Goal: Information Seeking & Learning: Learn about a topic

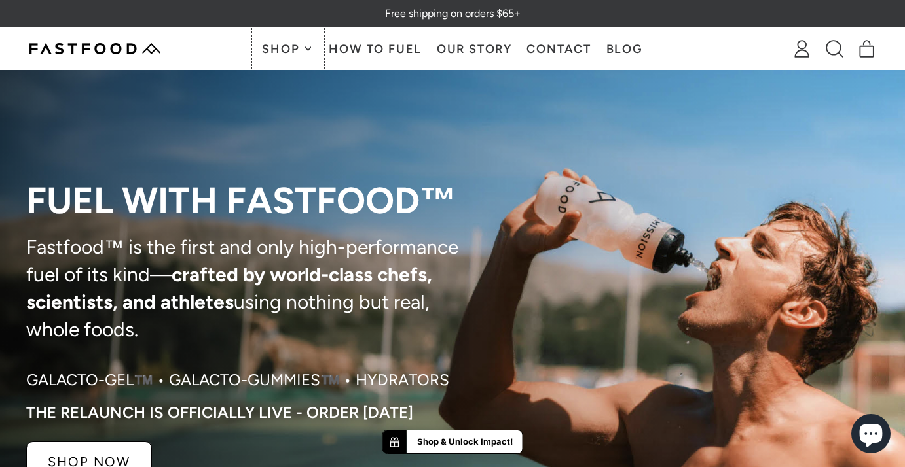
click at [305, 56] on button "Shop" at bounding box center [288, 48] width 67 height 41
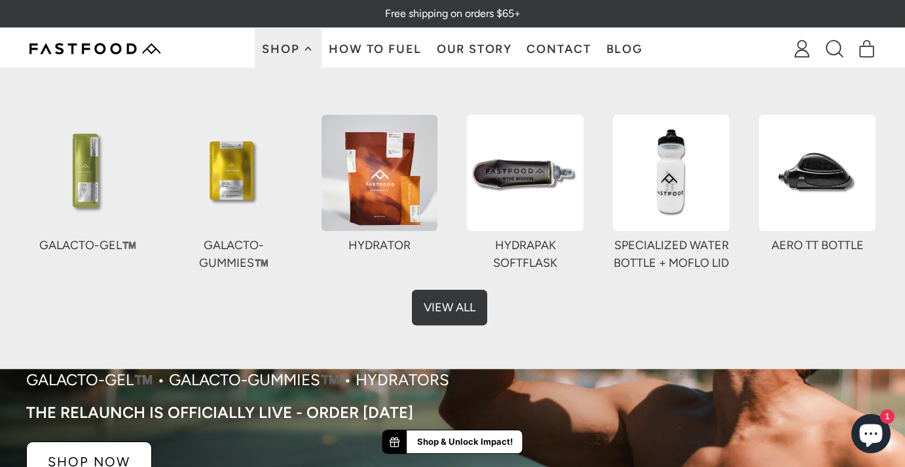
click at [439, 313] on link "View All" at bounding box center [452, 304] width 75 height 35
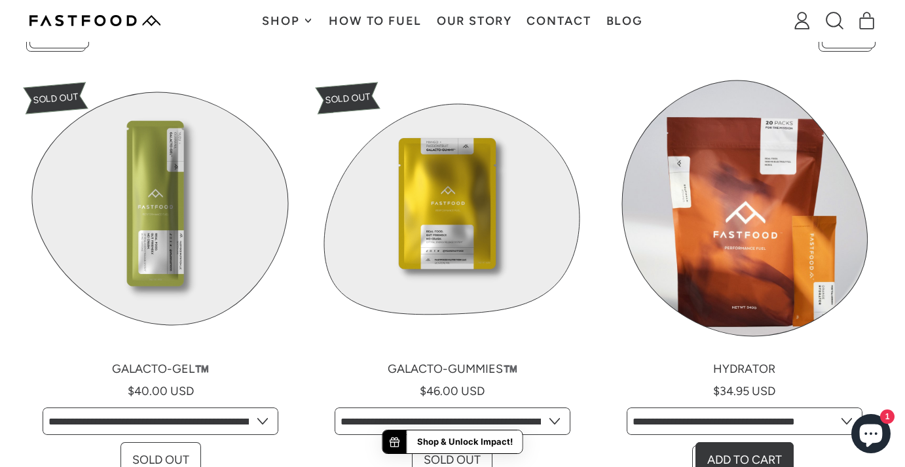
scroll to position [308, 0]
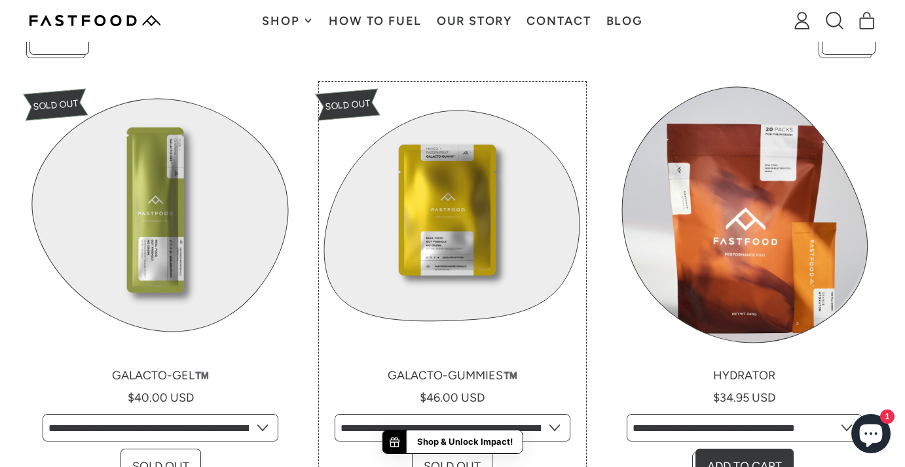
click at [427, 185] on link "Galacto-Gummies™️" at bounding box center [452, 285] width 262 height 403
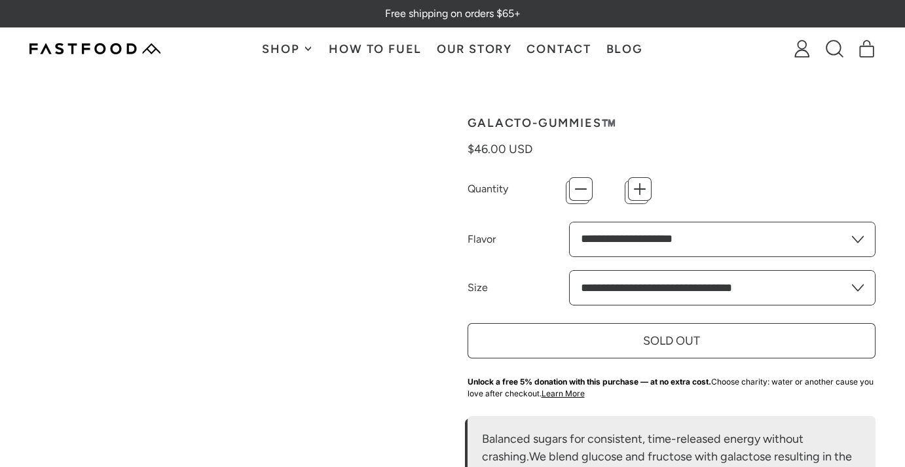
type input "*"
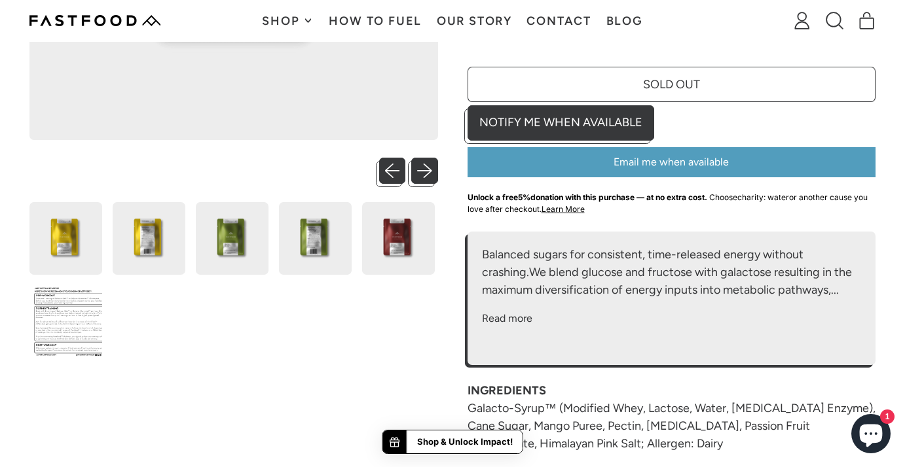
click at [545, 271] on div "Balanced sugars for consistent, time-released energy without crashing.We blend …" at bounding box center [671, 272] width 379 height 53
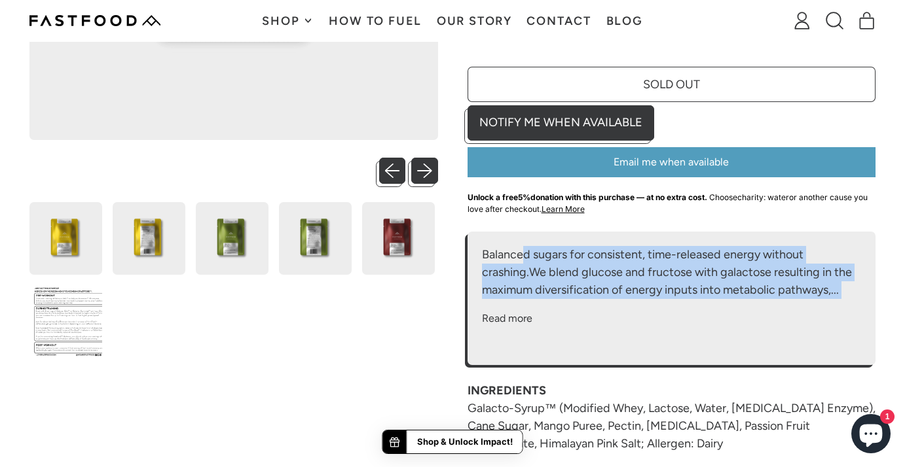
click at [545, 271] on div "Balanced sugars for consistent, time-released energy without crashing.We blend …" at bounding box center [671, 272] width 379 height 53
click at [514, 256] on div "Balanced sugars for consistent, time-released energy without crashing.We blend …" at bounding box center [671, 272] width 379 height 53
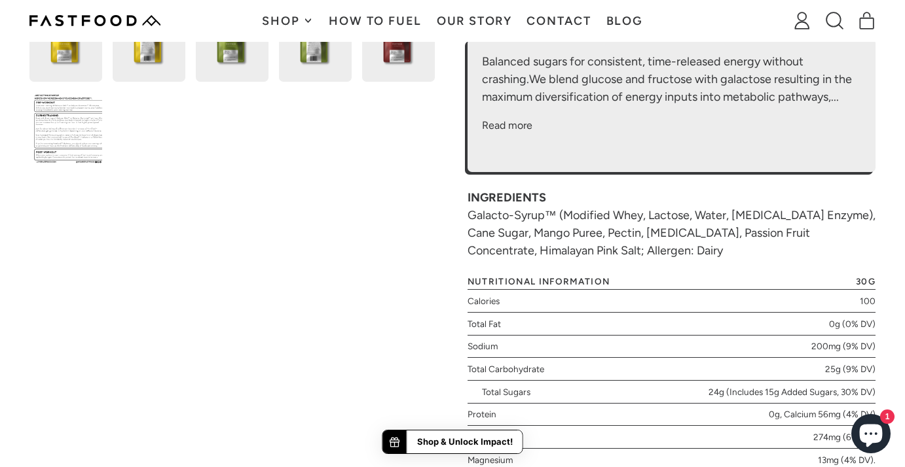
click at [615, 233] on div "INGREDIENTS Galacto-Syrup™ (Modified Whey, Lactose, Water, Lactase Enzyme), Can…" at bounding box center [671, 224] width 408 height 71
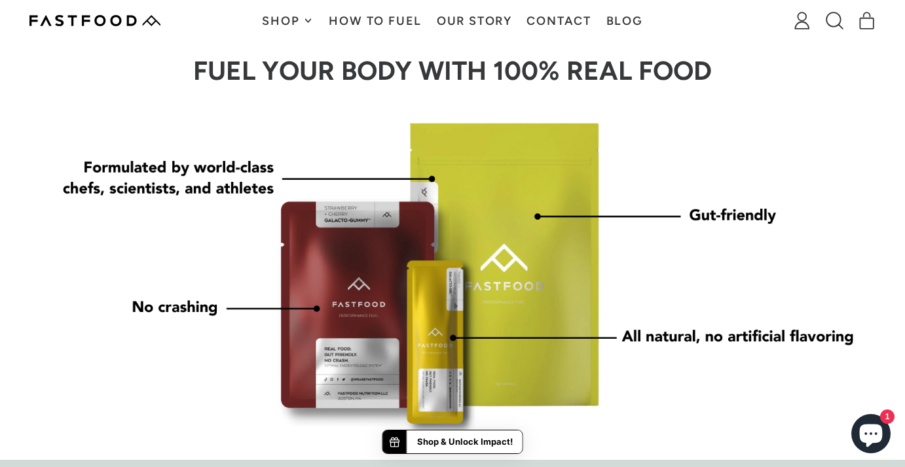
scroll to position [1058, 0]
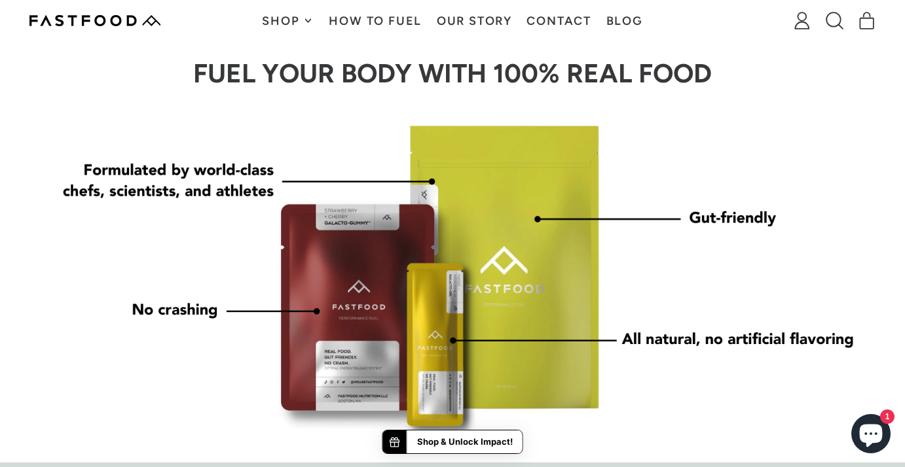
click at [569, 153] on img at bounding box center [452, 273] width 838 height 340
click at [603, 141] on img at bounding box center [452, 273] width 838 height 340
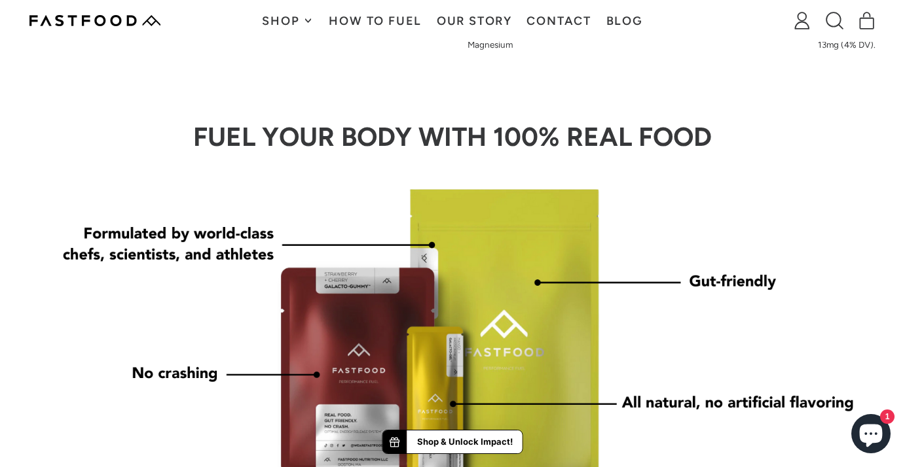
scroll to position [990, 0]
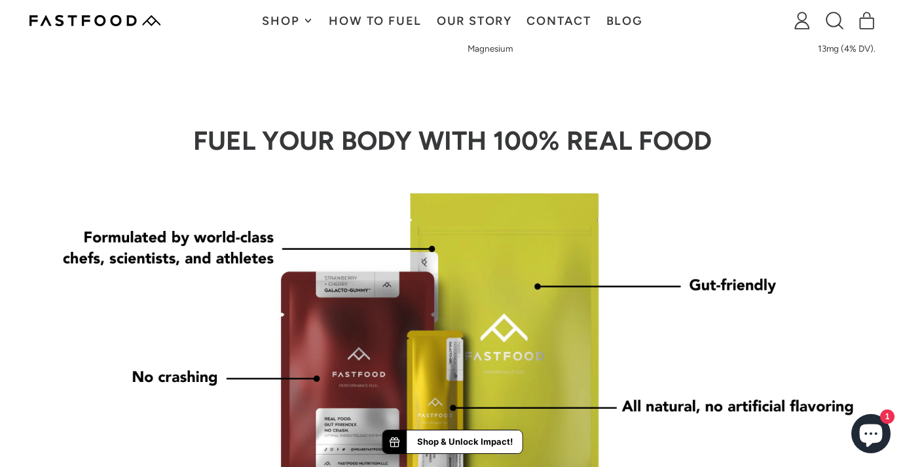
click at [501, 134] on strong "FUEL YOUR BODY WITH 100% REAL FOOD" at bounding box center [452, 140] width 518 height 31
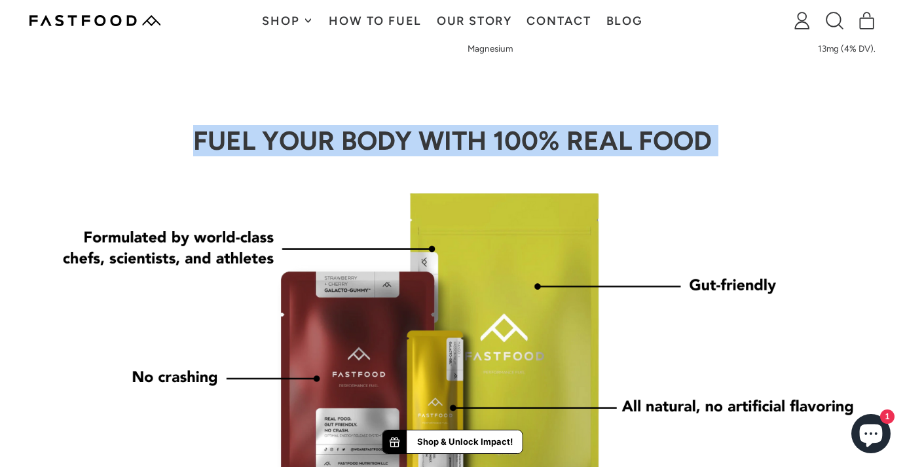
click at [468, 134] on strong "FUEL YOUR BODY WITH 100% REAL FOOD" at bounding box center [452, 140] width 518 height 31
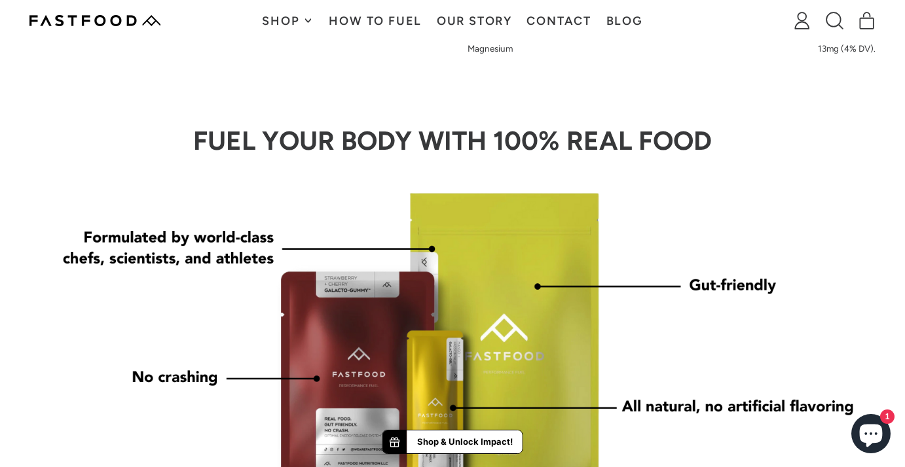
click at [468, 134] on strong "FUEL YOUR BODY WITH 100% REAL FOOD" at bounding box center [452, 140] width 518 height 31
click at [466, 137] on strong "FUEL YOUR BODY WITH 100% REAL FOOD" at bounding box center [452, 140] width 518 height 31
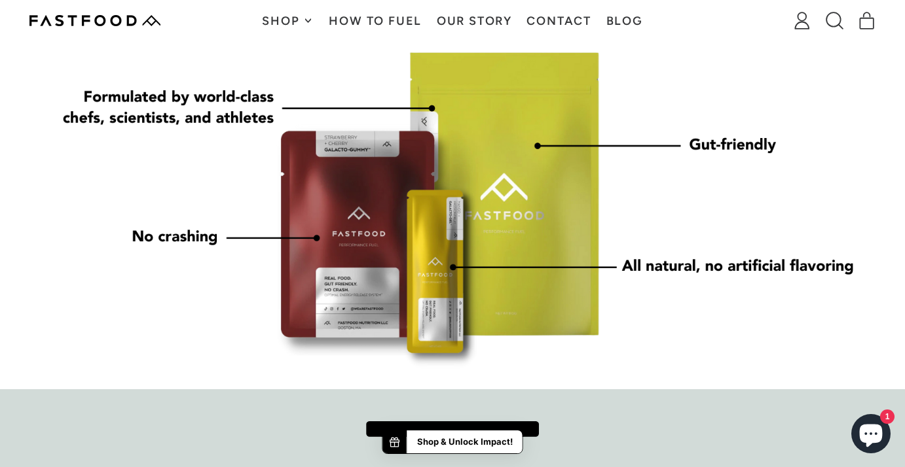
scroll to position [1134, 0]
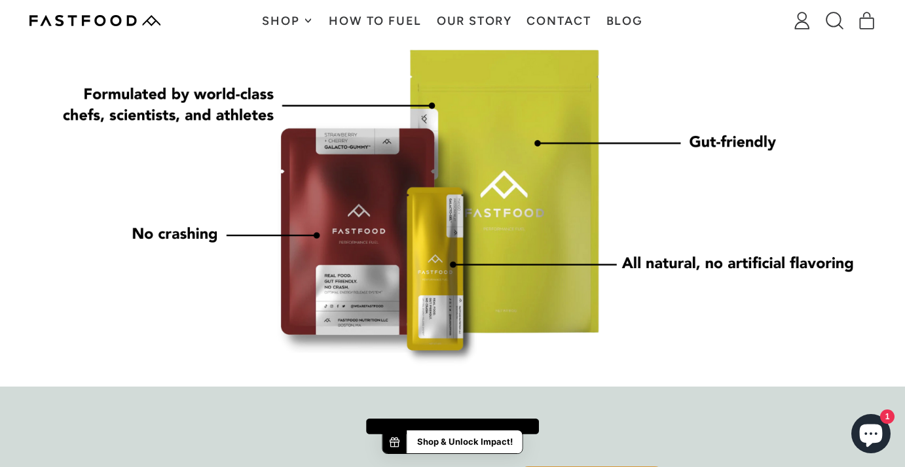
click at [562, 170] on img at bounding box center [452, 197] width 838 height 340
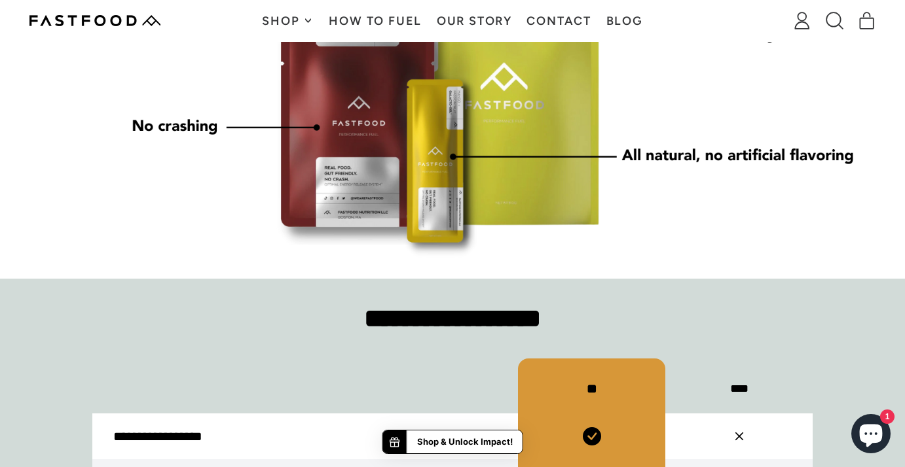
click at [383, 151] on img at bounding box center [452, 89] width 838 height 340
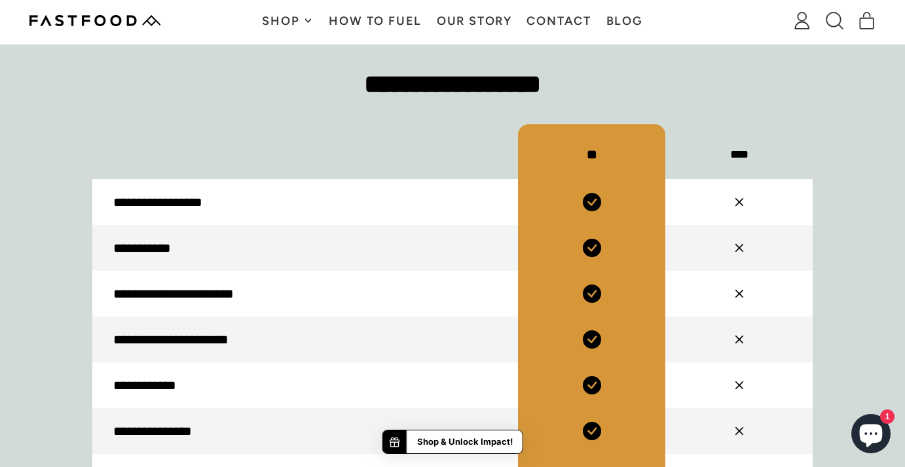
scroll to position [1576, 0]
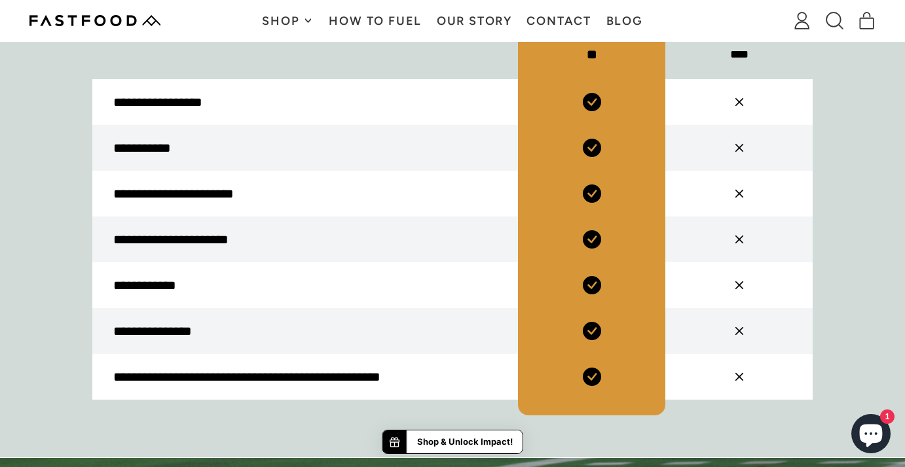
click at [579, 205] on div at bounding box center [591, 194] width 147 height 46
click at [607, 171] on div at bounding box center [591, 194] width 147 height 46
click at [598, 134] on div at bounding box center [591, 148] width 147 height 46
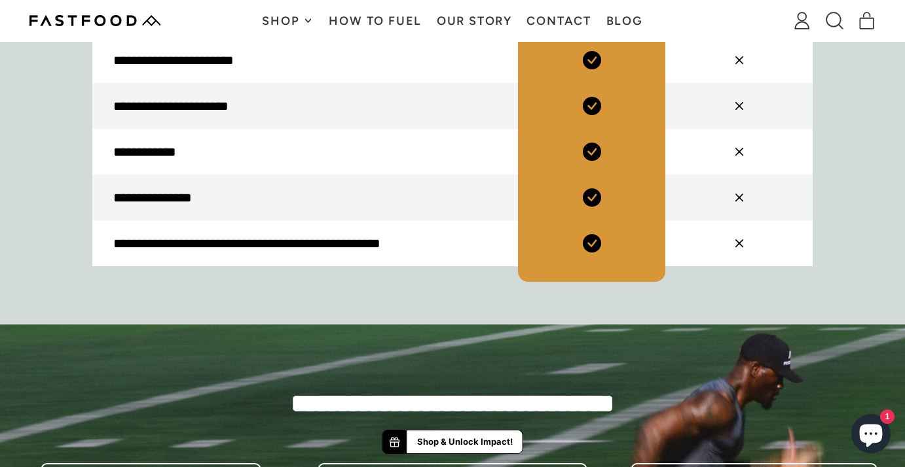
scroll to position [1711, 0]
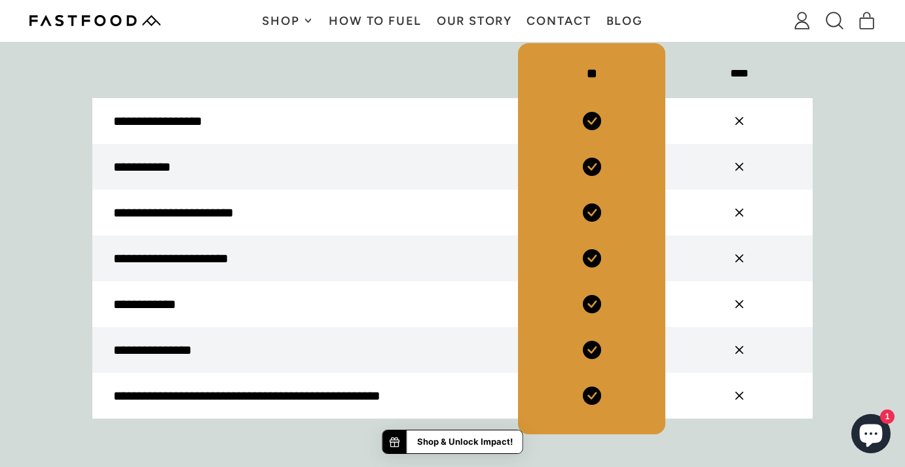
click at [439, 221] on p "**********" at bounding box center [305, 213] width 384 height 18
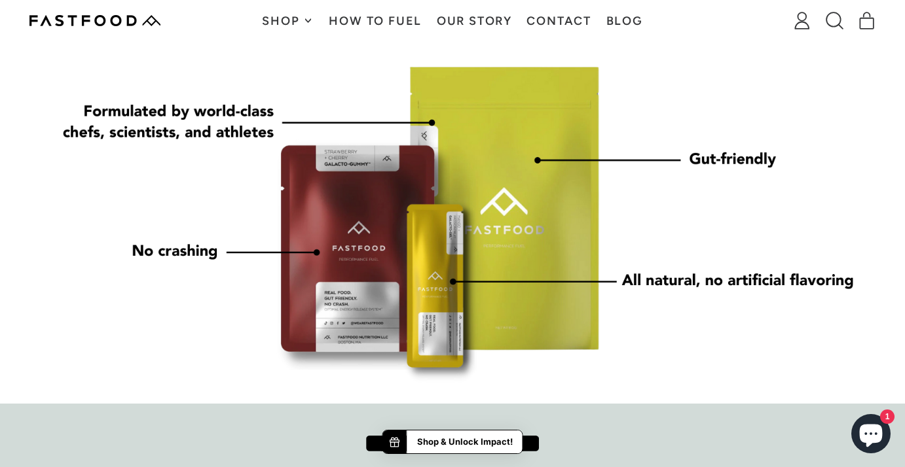
scroll to position [1093, 0]
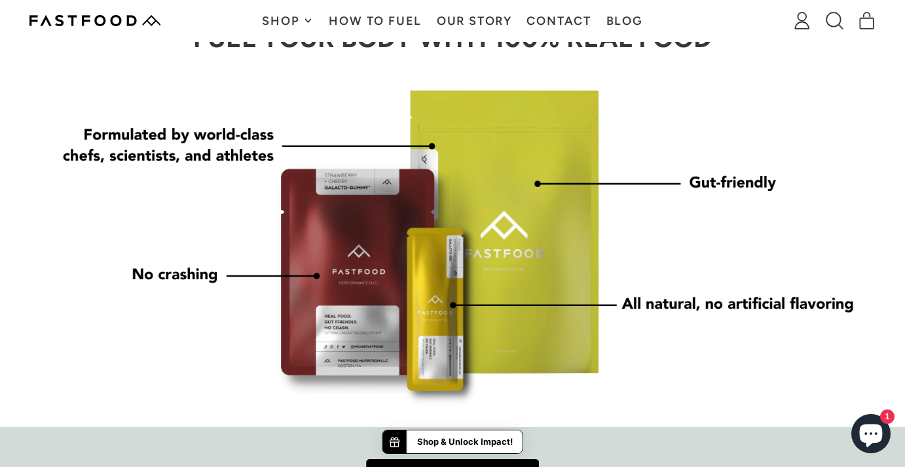
click at [496, 283] on img at bounding box center [452, 237] width 838 height 340
click at [429, 231] on img at bounding box center [452, 237] width 838 height 340
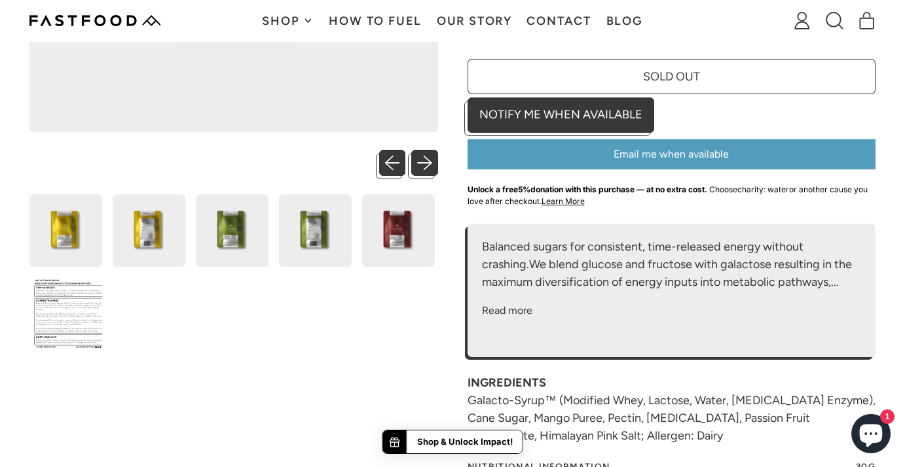
scroll to position [389, 0]
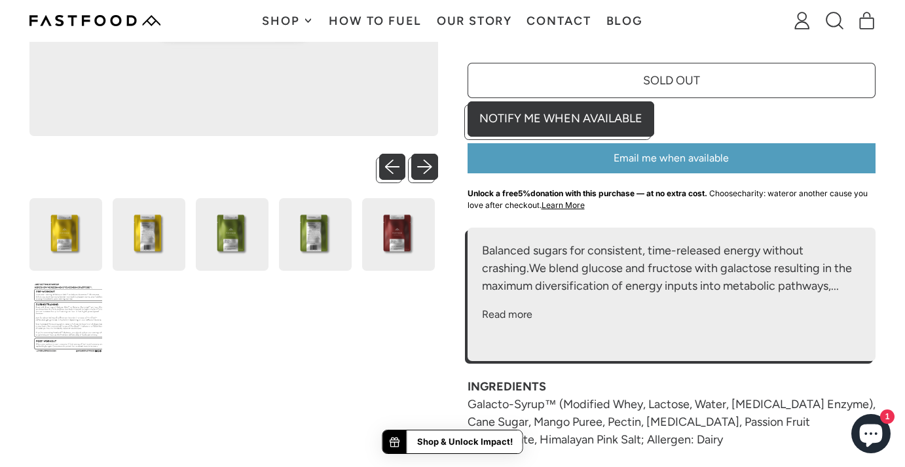
click at [48, 334] on img at bounding box center [65, 317] width 73 height 73
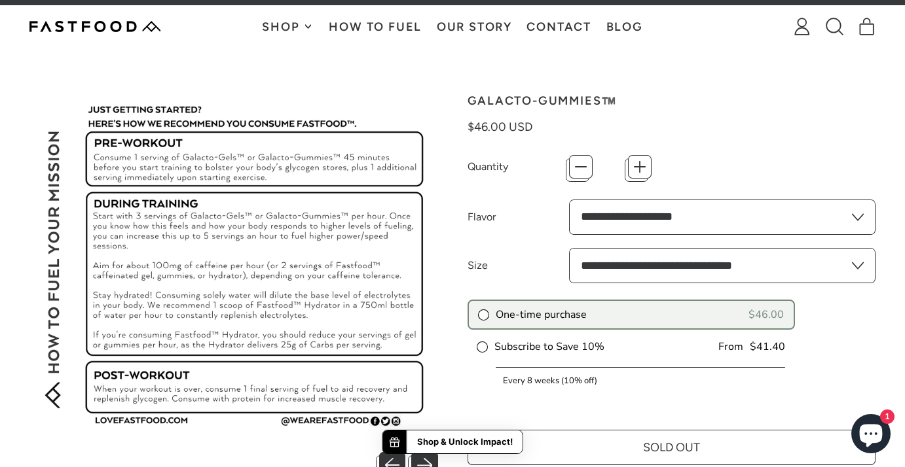
scroll to position [0, 0]
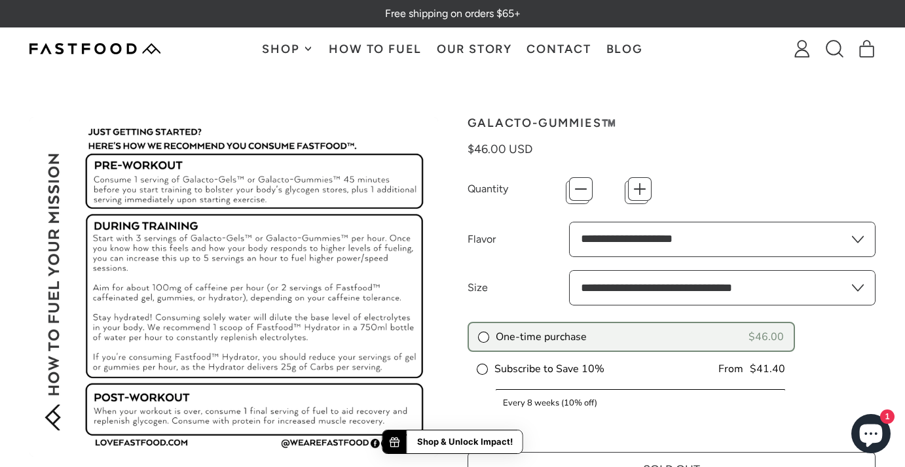
click at [283, 121] on img at bounding box center [233, 287] width 408 height 340
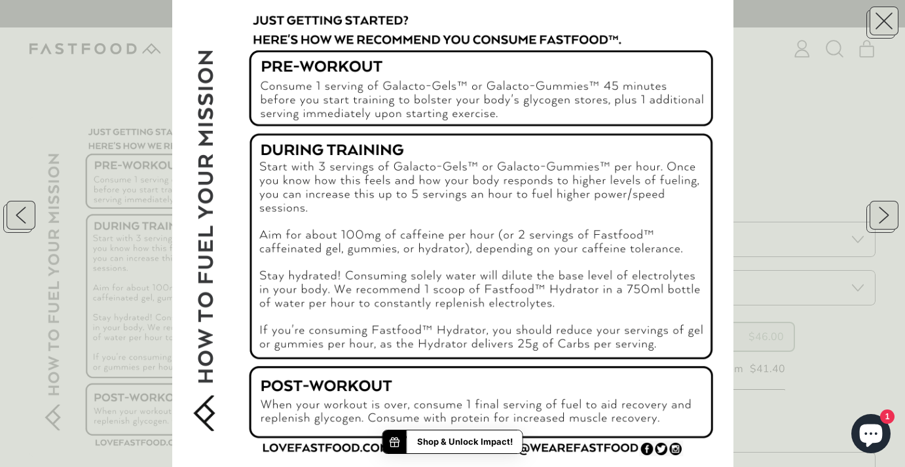
click at [130, 91] on div at bounding box center [452, 233] width 905 height 467
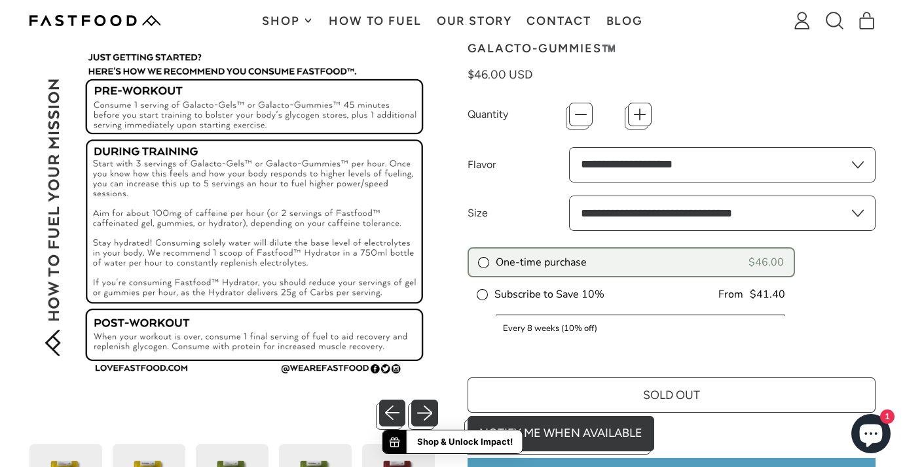
scroll to position [82, 0]
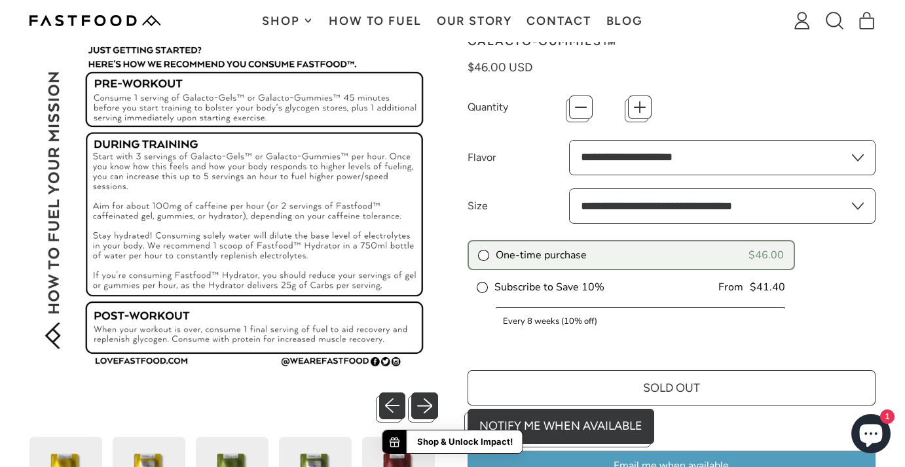
click at [505, 65] on span "$46.00 USD" at bounding box center [499, 67] width 65 height 14
click at [487, 65] on span "$46.00 USD" at bounding box center [499, 67] width 65 height 14
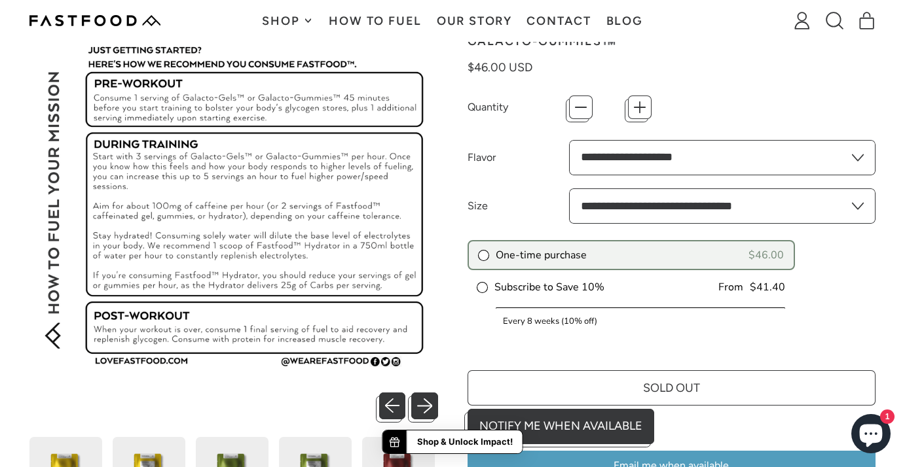
click at [487, 65] on span "$46.00 USD" at bounding box center [499, 67] width 65 height 14
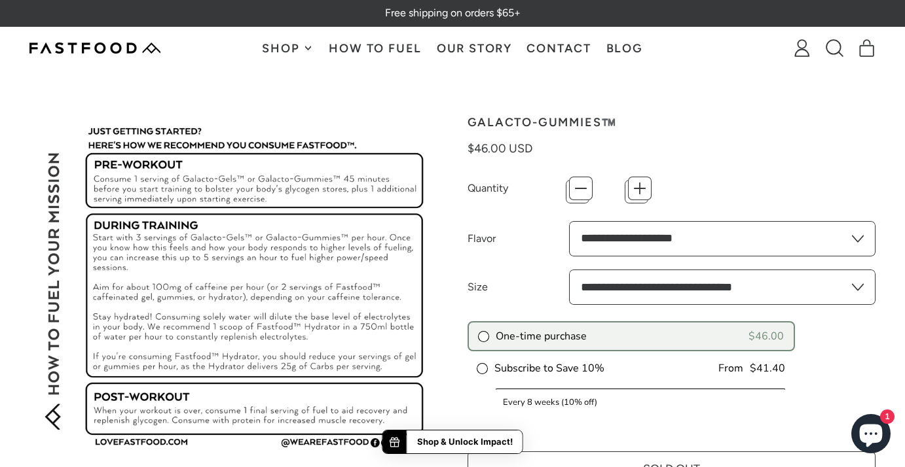
scroll to position [0, 0]
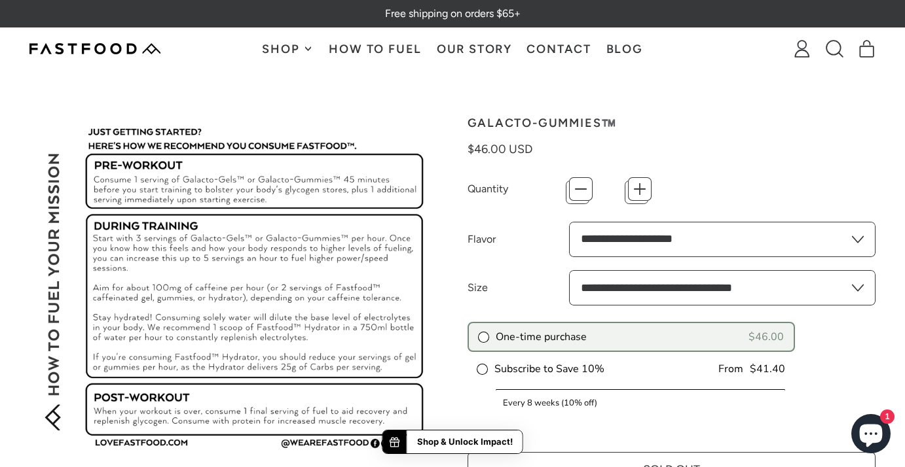
click at [308, 46] on icon at bounding box center [308, 49] width 6 height 6
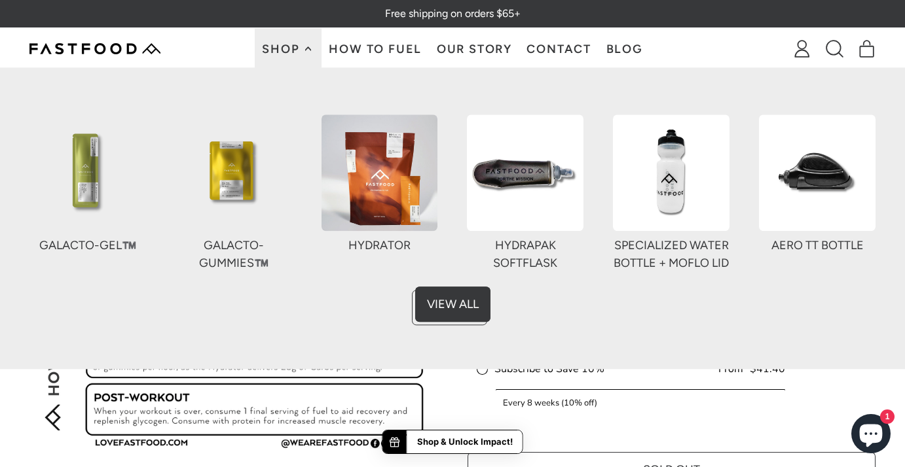
click at [308, 46] on icon at bounding box center [308, 49] width 6 height 6
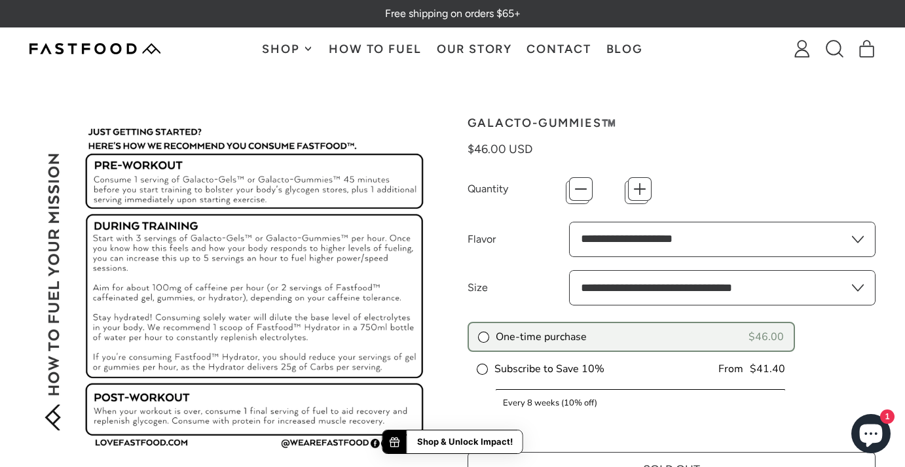
click at [361, 154] on img at bounding box center [233, 287] width 408 height 340
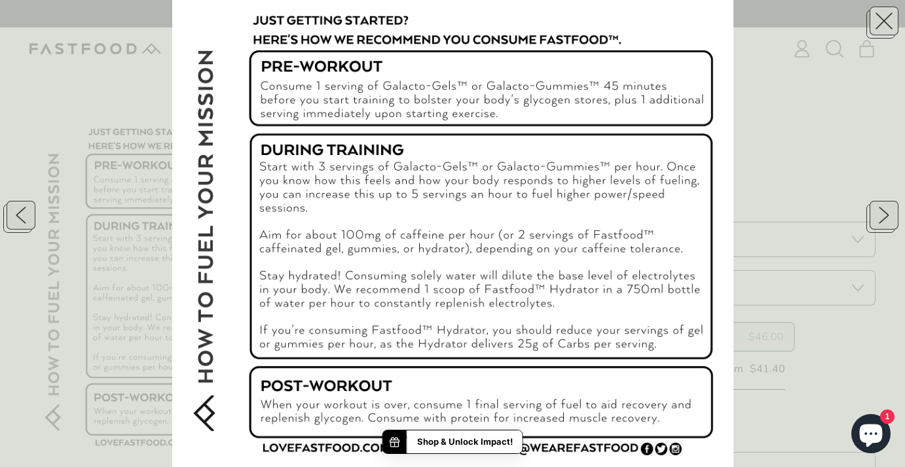
click at [81, 88] on div at bounding box center [452, 233] width 905 height 467
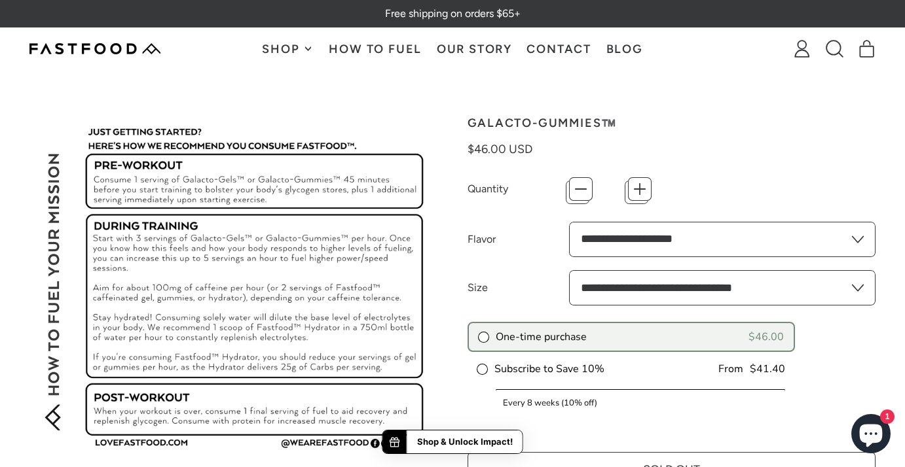
click at [302, 55] on button "Shop" at bounding box center [288, 48] width 67 height 41
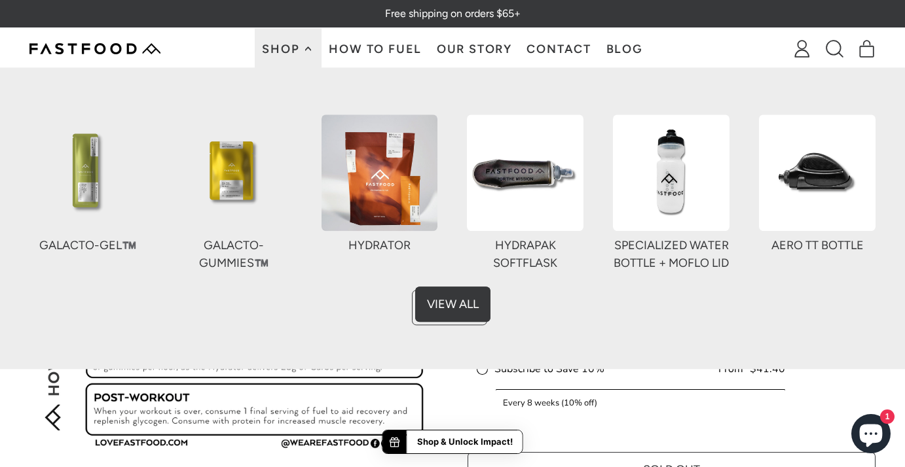
click at [408, 177] on img at bounding box center [379, 173] width 116 height 116
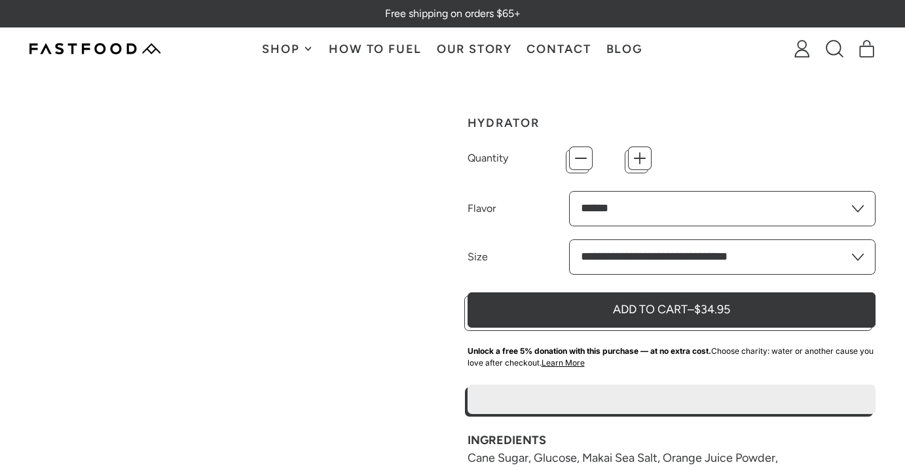
type input "*"
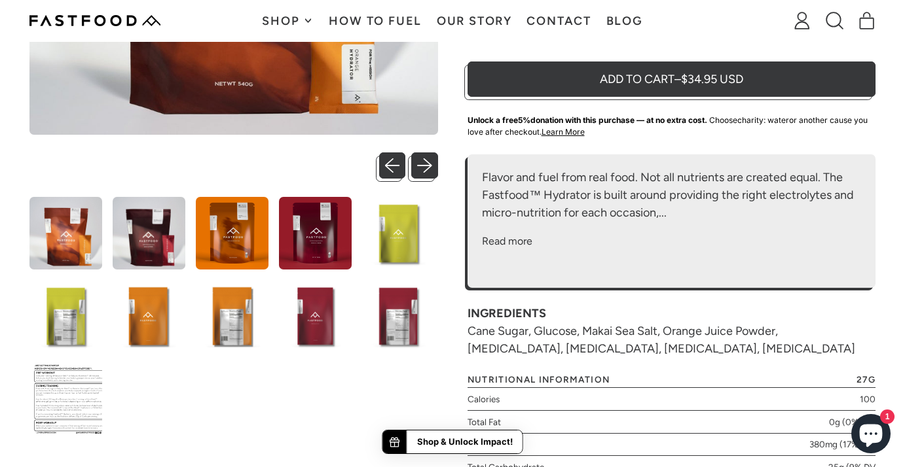
scroll to position [491, 0]
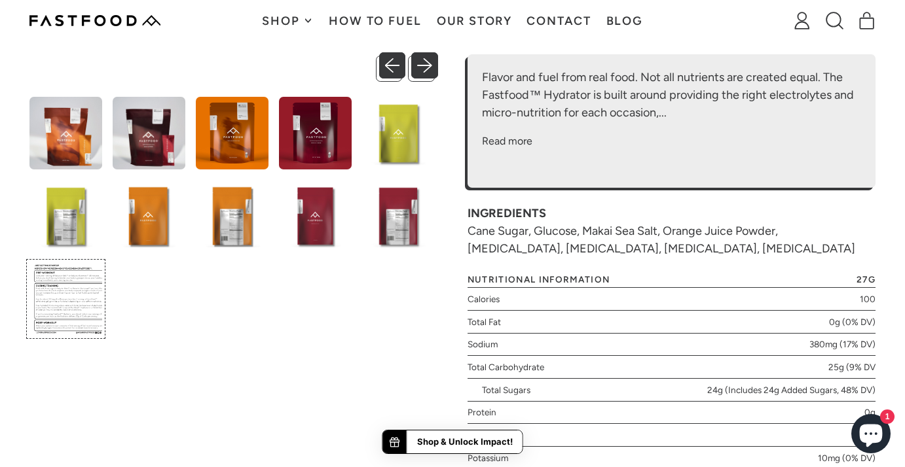
click at [48, 295] on img at bounding box center [65, 298] width 73 height 73
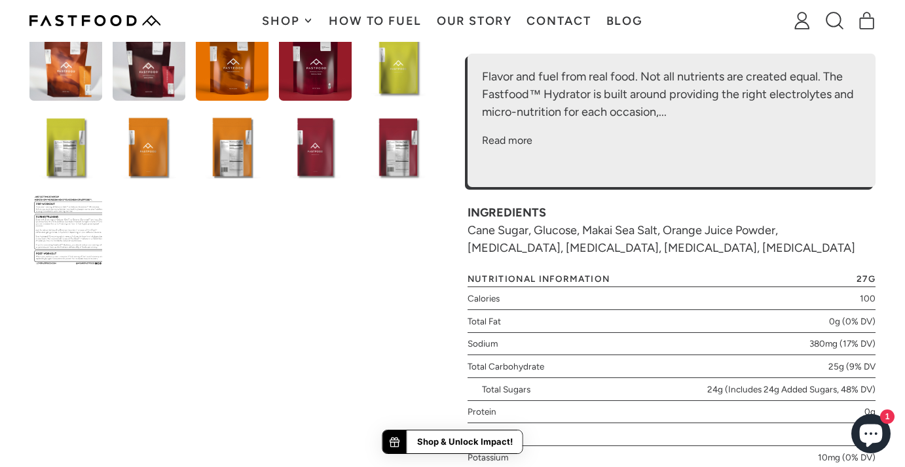
scroll to position [505, 0]
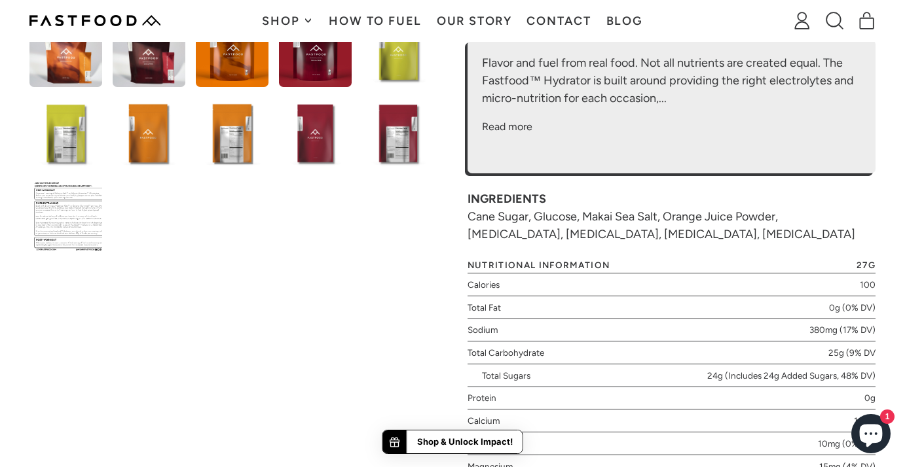
click at [564, 231] on div "INGREDIENTS Cane Sugar, Glucose, Makai Sea Salt, Orange Juice Powder, Citric Ac…" at bounding box center [671, 216] width 408 height 53
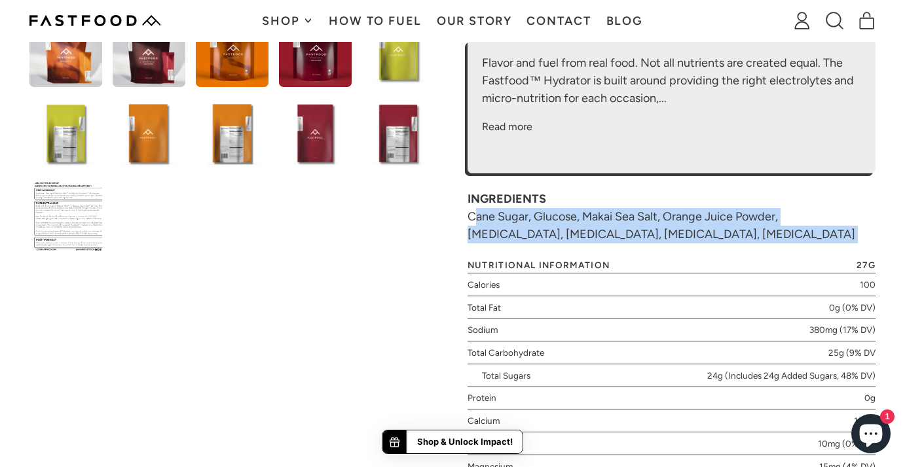
click at [564, 231] on div "INGREDIENTS Cane Sugar, Glucose, Makai Sea Salt, Orange Juice Powder, Citric Ac…" at bounding box center [671, 216] width 408 height 53
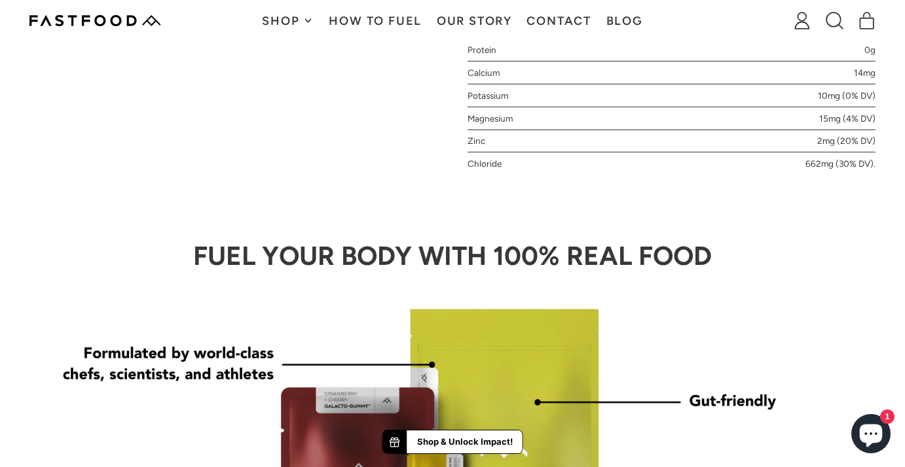
click at [588, 113] on div "Magnesium 15mg (4% DV)" at bounding box center [671, 118] width 408 height 23
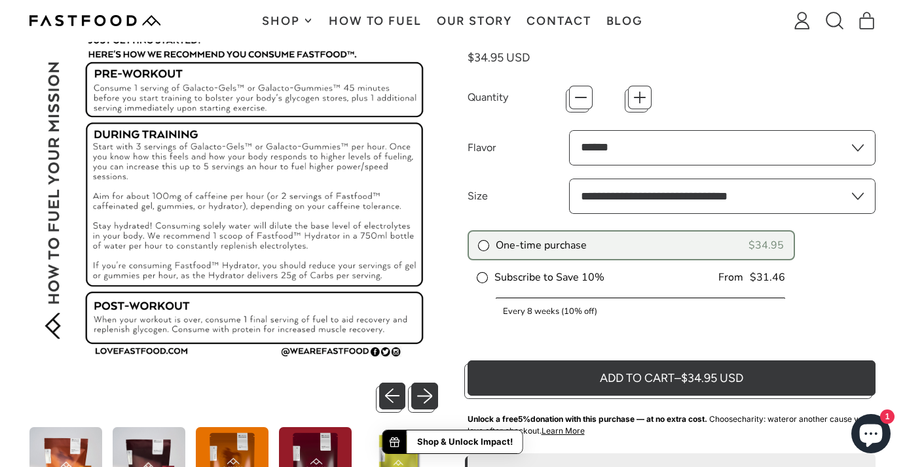
scroll to position [91, 0]
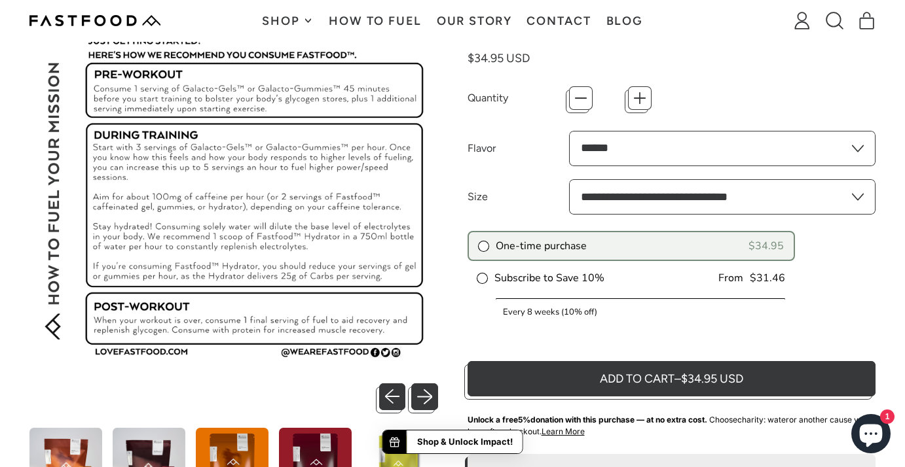
click at [305, 21] on icon at bounding box center [308, 21] width 6 height 6
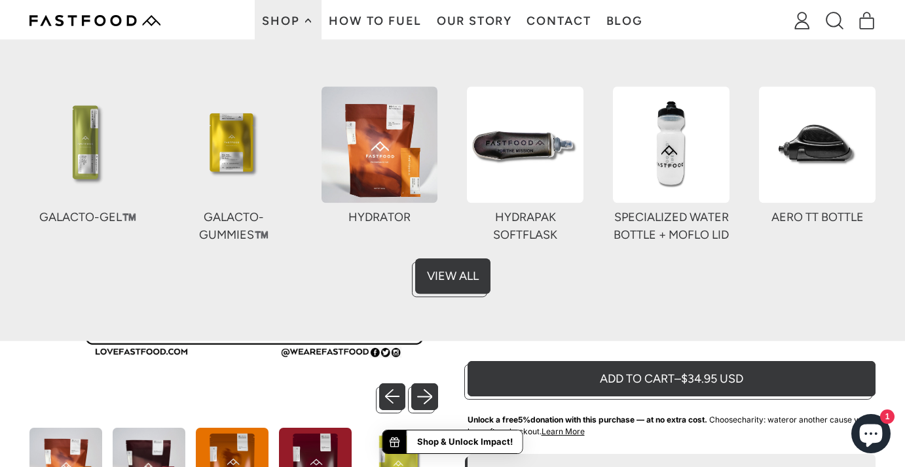
click at [103, 157] on img at bounding box center [87, 144] width 116 height 116
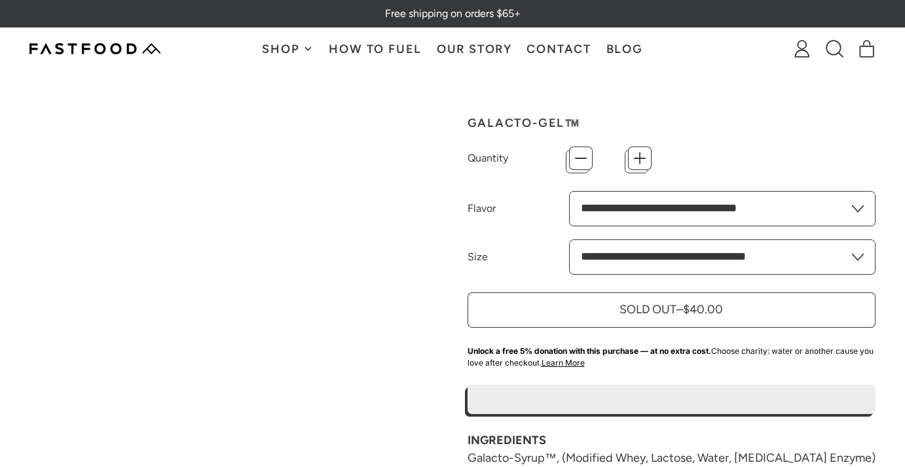
type input "*"
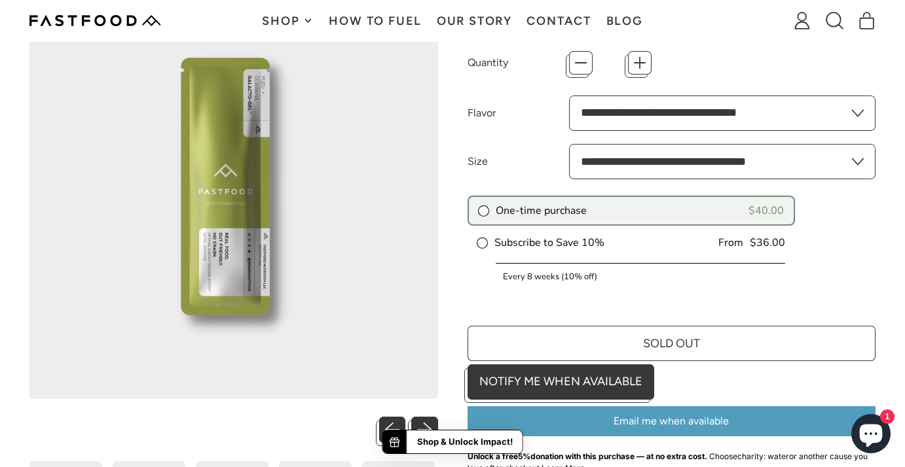
scroll to position [119, 0]
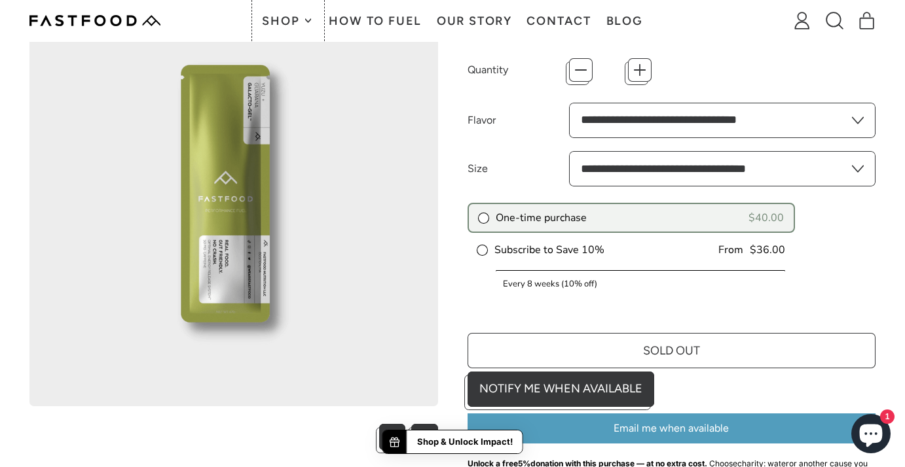
click at [306, 19] on icon at bounding box center [308, 20] width 5 height 3
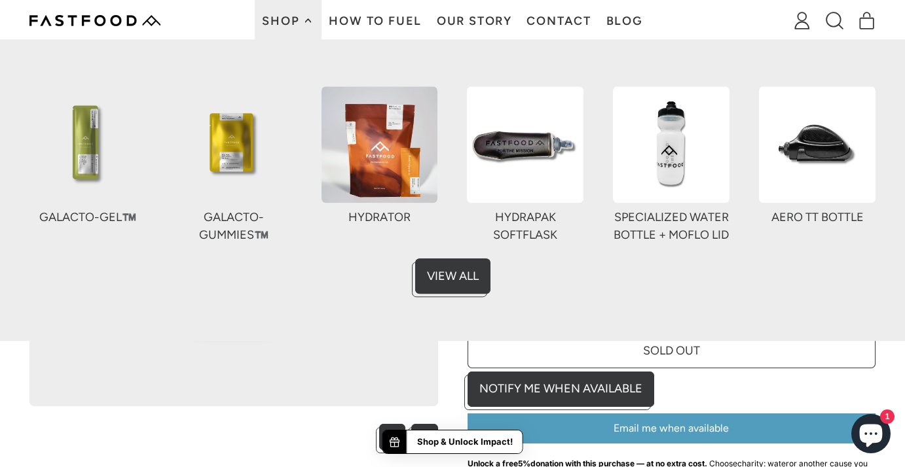
click at [344, 115] on img at bounding box center [379, 144] width 116 height 116
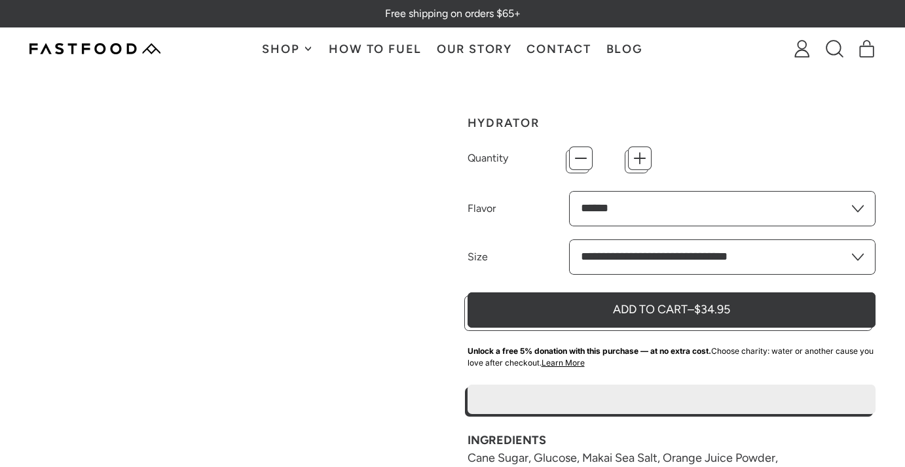
type input "*"
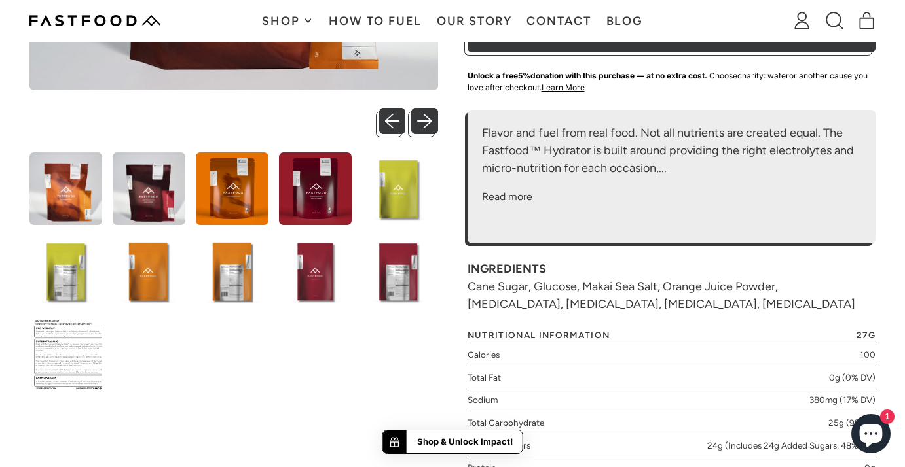
scroll to position [436, 0]
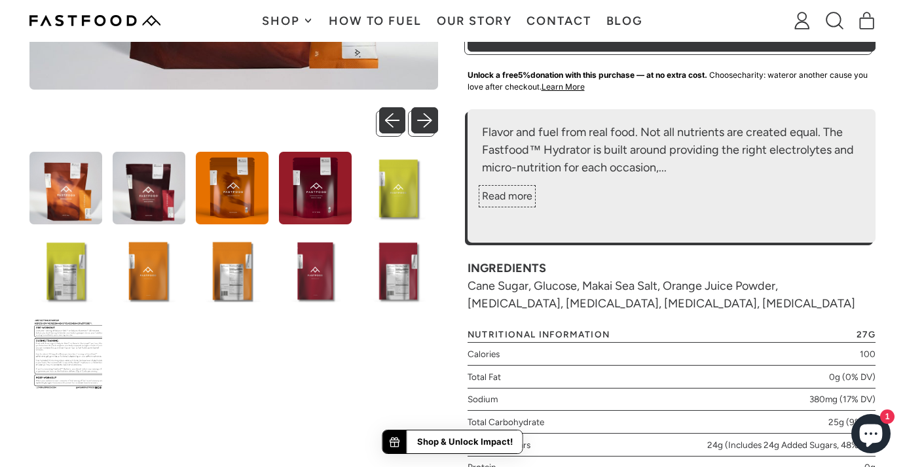
click at [507, 200] on button "Read more" at bounding box center [507, 196] width 50 height 16
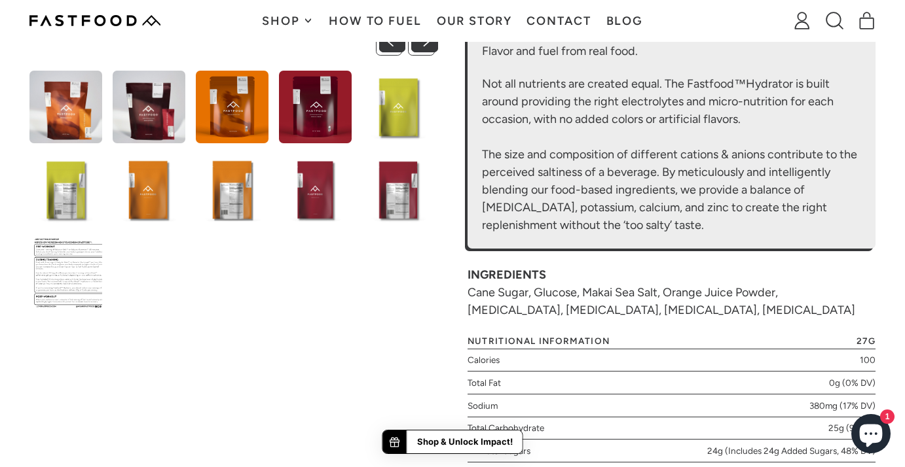
click at [62, 294] on img at bounding box center [65, 272] width 73 height 73
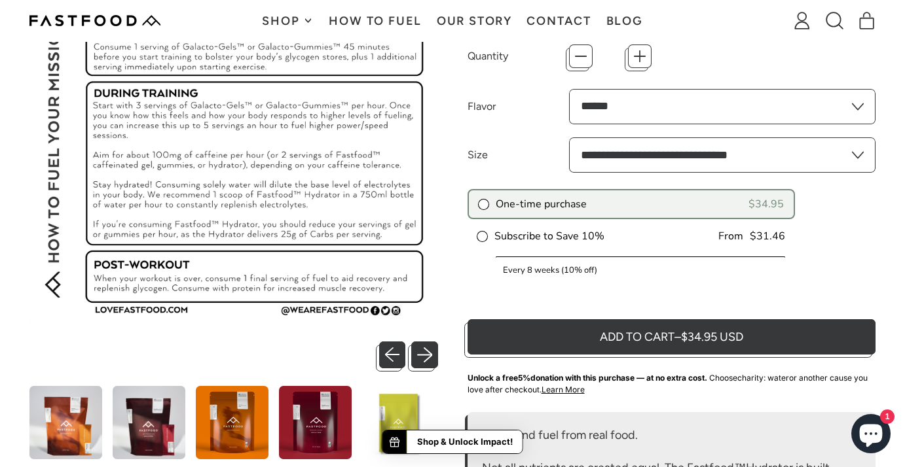
scroll to position [141, 0]
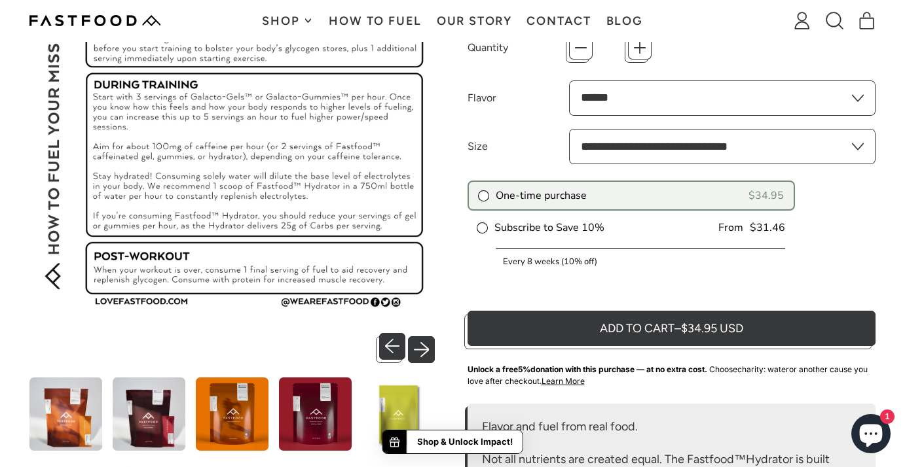
click at [431, 344] on button "Next slide" at bounding box center [424, 346] width 27 height 27
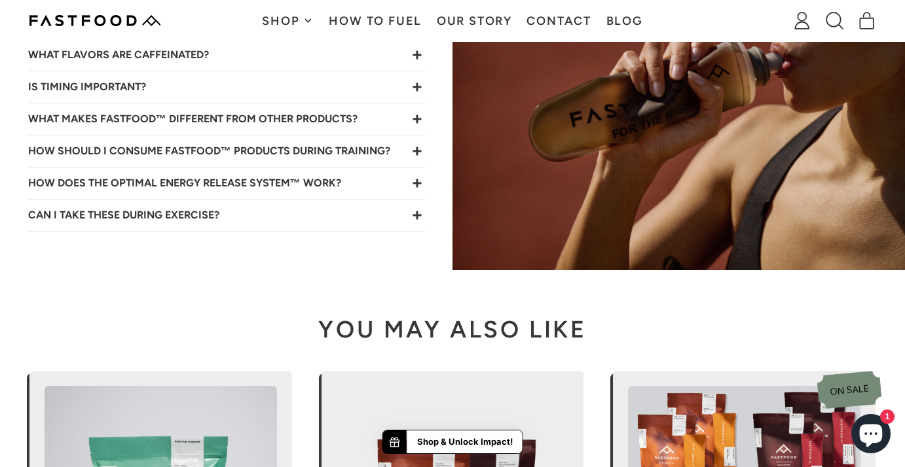
scroll to position [2965, 0]
